Goal: Transaction & Acquisition: Obtain resource

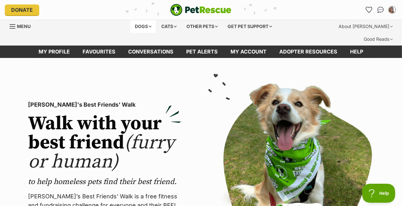
click at [130, 33] on div "Dogs" at bounding box center [143, 26] width 26 height 13
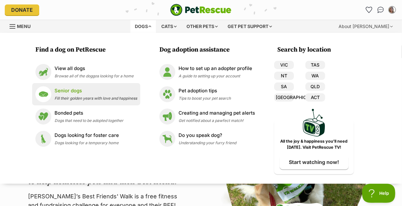
click at [55, 95] on p "Senior dogs" at bounding box center [96, 90] width 83 height 7
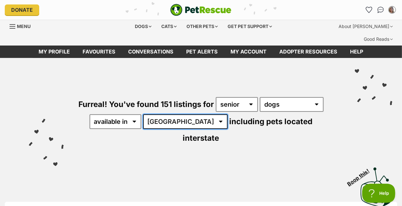
click at [143, 129] on select "Australia ACT NSW NT QLD SA TAS VIC WA" at bounding box center [185, 121] width 84 height 15
select select "VIC"
click at [143, 129] on select "Australia ACT NSW NT QLD SA TAS VIC WA" at bounding box center [185, 121] width 84 height 15
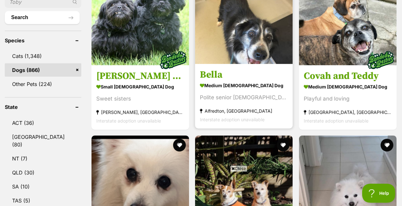
click at [247, 55] on img at bounding box center [244, 16] width 98 height 98
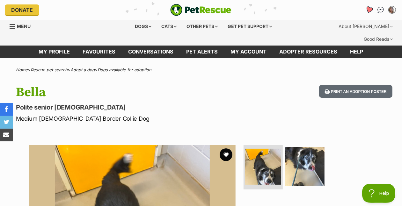
click at [365, 13] on icon "Favourites" at bounding box center [369, 9] width 8 height 7
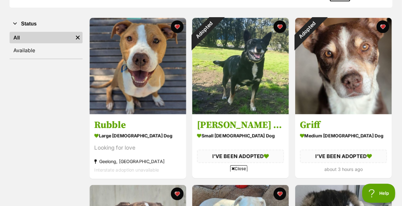
scroll to position [128, 0]
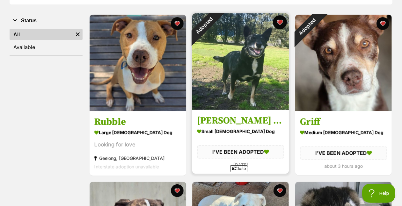
click at [279, 29] on button "favourite" at bounding box center [280, 22] width 14 height 14
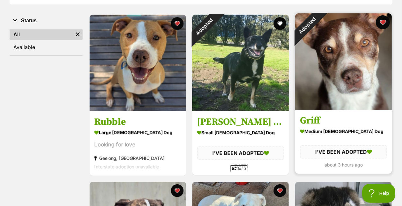
click at [382, 29] on button "favourite" at bounding box center [383, 22] width 14 height 14
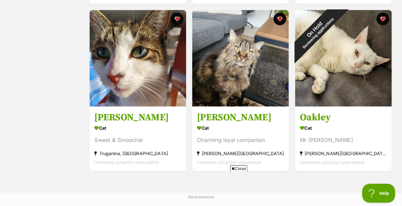
scroll to position [983, 0]
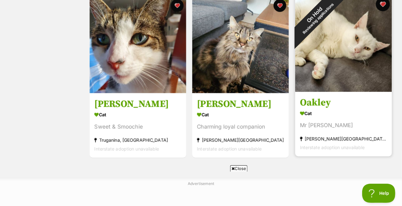
click at [386, 11] on button "favourite" at bounding box center [383, 4] width 14 height 14
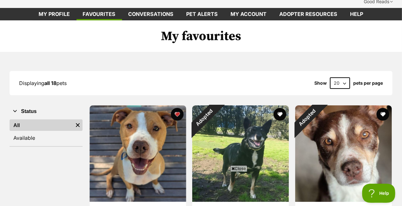
scroll to position [0, 0]
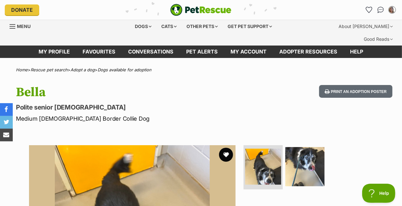
click at [222, 162] on button "favourite" at bounding box center [226, 155] width 14 height 14
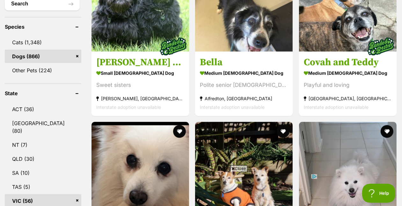
scroll to position [287, 0]
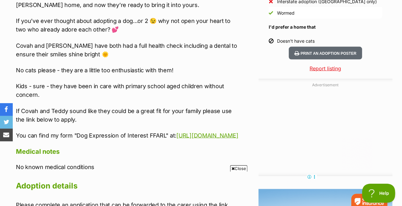
scroll to position [648, 0]
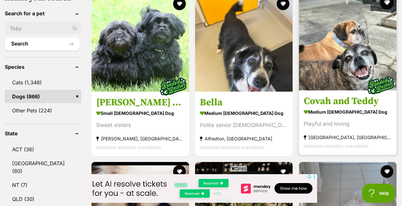
click at [386, 10] on button "favourite" at bounding box center [387, 3] width 14 height 14
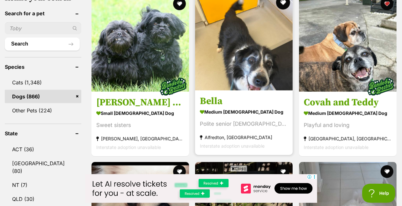
click at [287, 10] on button "favourite" at bounding box center [283, 3] width 14 height 14
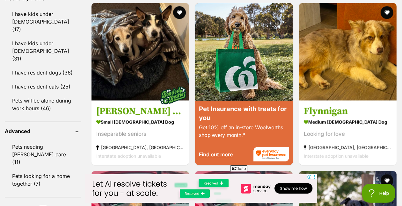
scroll to position [790, 0]
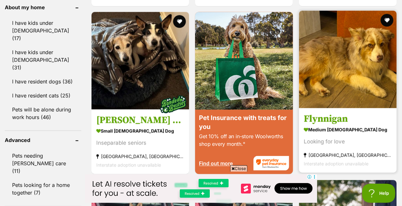
click at [361, 85] on img at bounding box center [348, 60] width 98 height 98
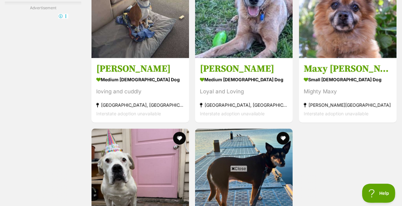
scroll to position [1235, 0]
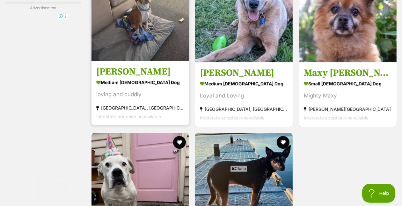
click at [169, 61] on img at bounding box center [140, 12] width 98 height 98
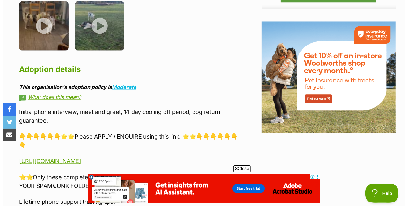
scroll to position [831, 0]
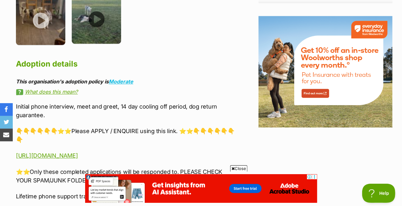
click at [90, 42] on img at bounding box center [96, 18] width 49 height 49
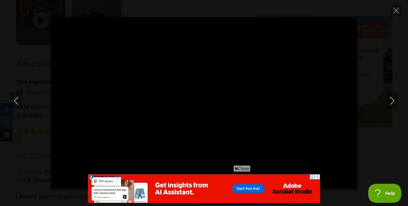
scroll to position [0, 0]
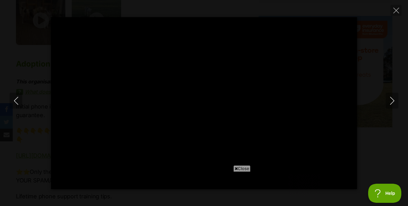
click at [239, 167] on span "Close" at bounding box center [241, 168] width 17 height 6
click at [388, 99] on icon "Next" at bounding box center [392, 101] width 8 height 8
type input "93.26"
click at [399, 10] on button "Close" at bounding box center [395, 10] width 11 height 11
type input "87.11"
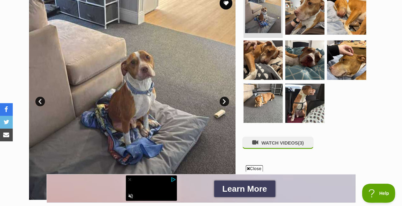
scroll to position [150, 0]
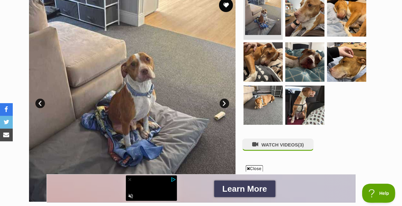
click at [225, 12] on button "favourite" at bounding box center [226, 5] width 14 height 14
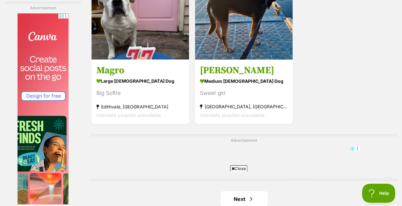
scroll to position [1249, 0]
